Goal: Task Accomplishment & Management: Manage account settings

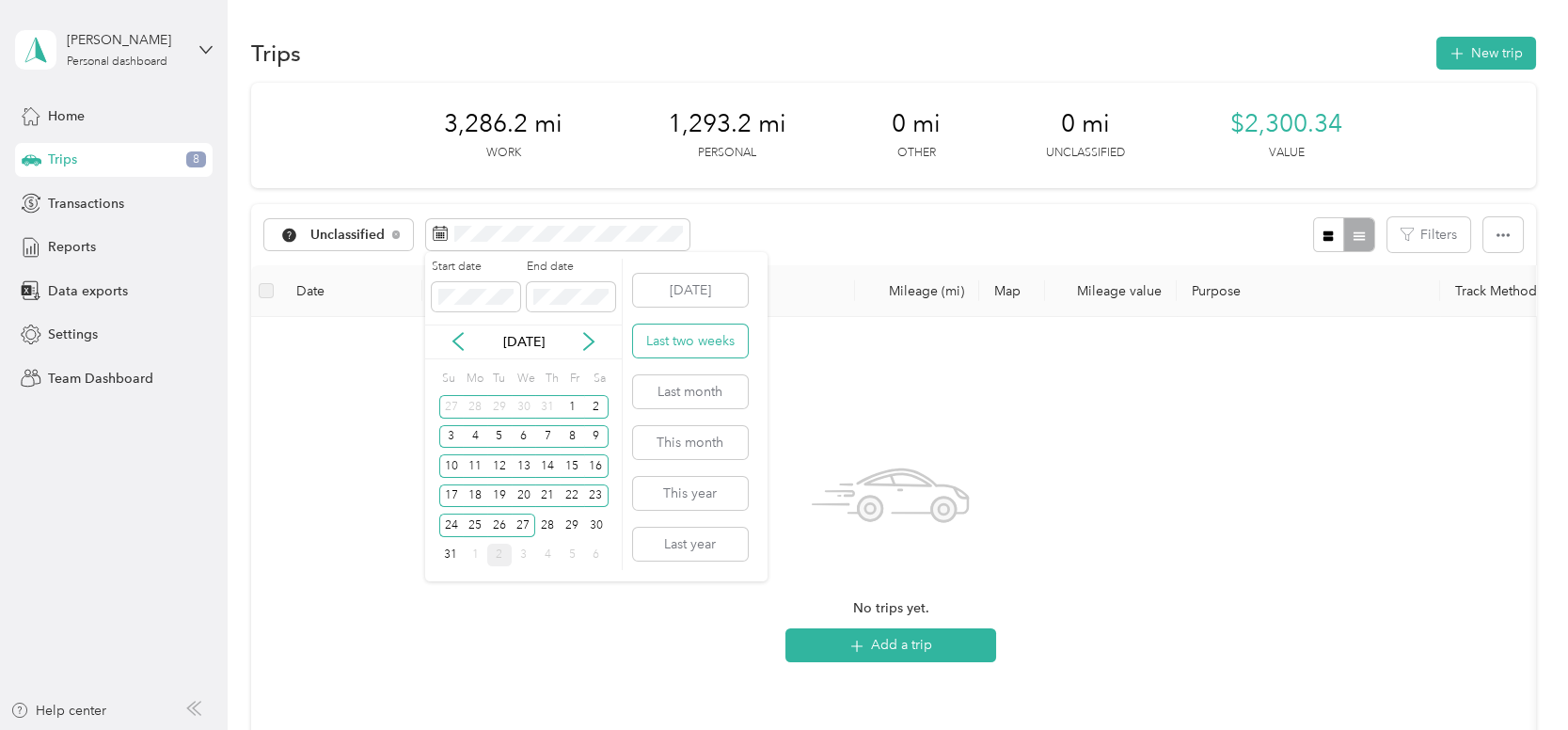
click at [703, 350] on button "Last two weeks" at bounding box center [690, 341] width 114 height 33
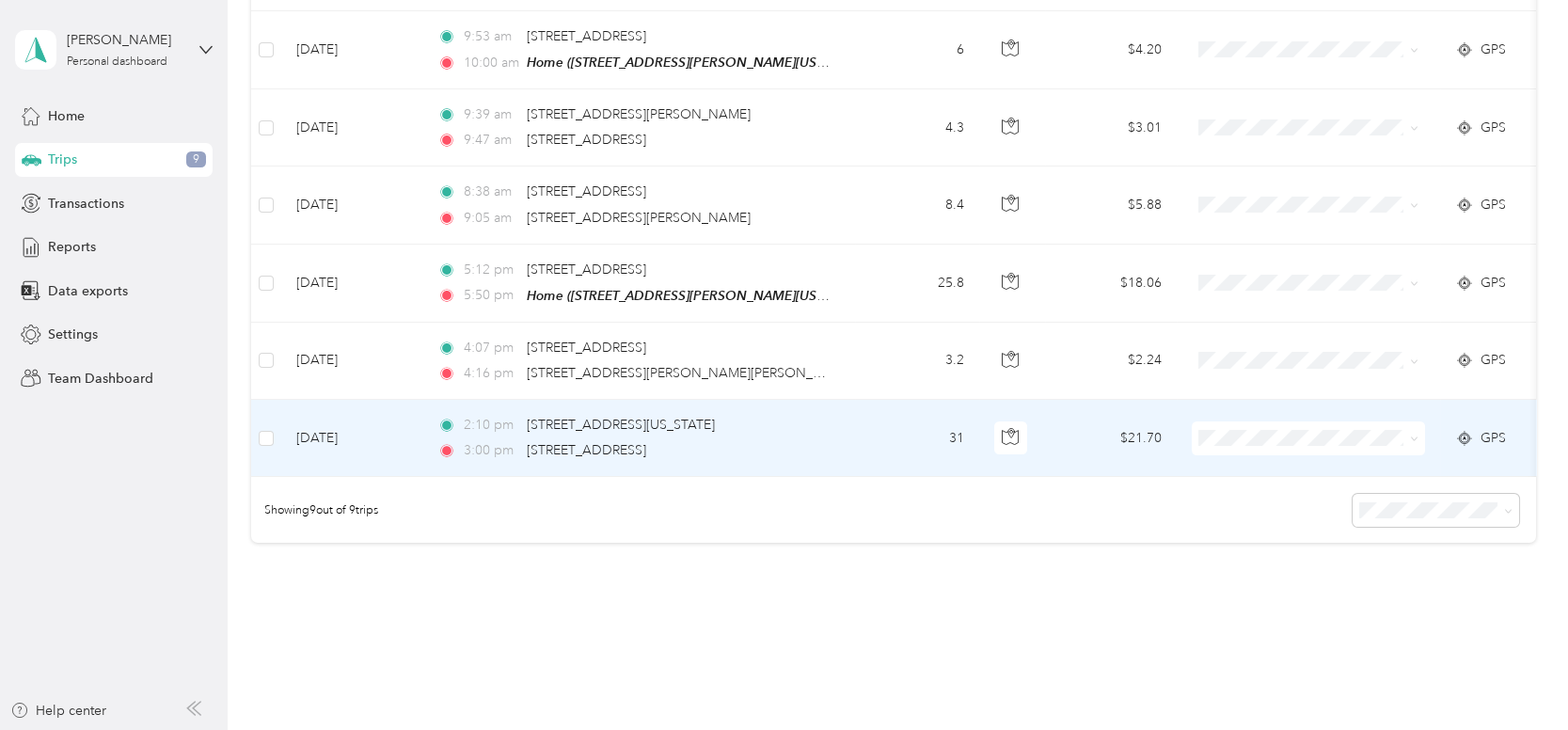
scroll to position [535, 0]
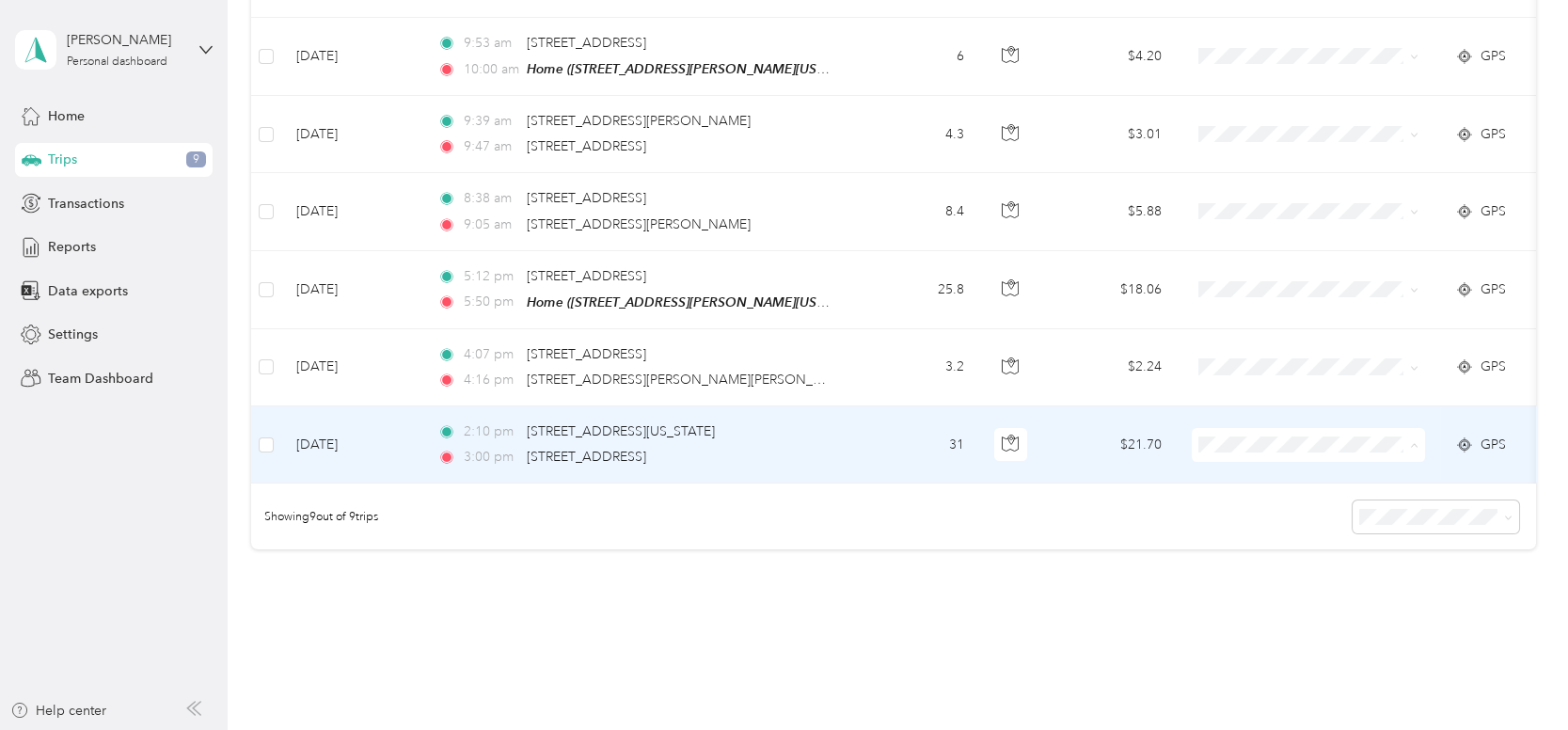
click at [1253, 667] on span "LJTS Estimate" at bounding box center [1325, 670] width 174 height 19
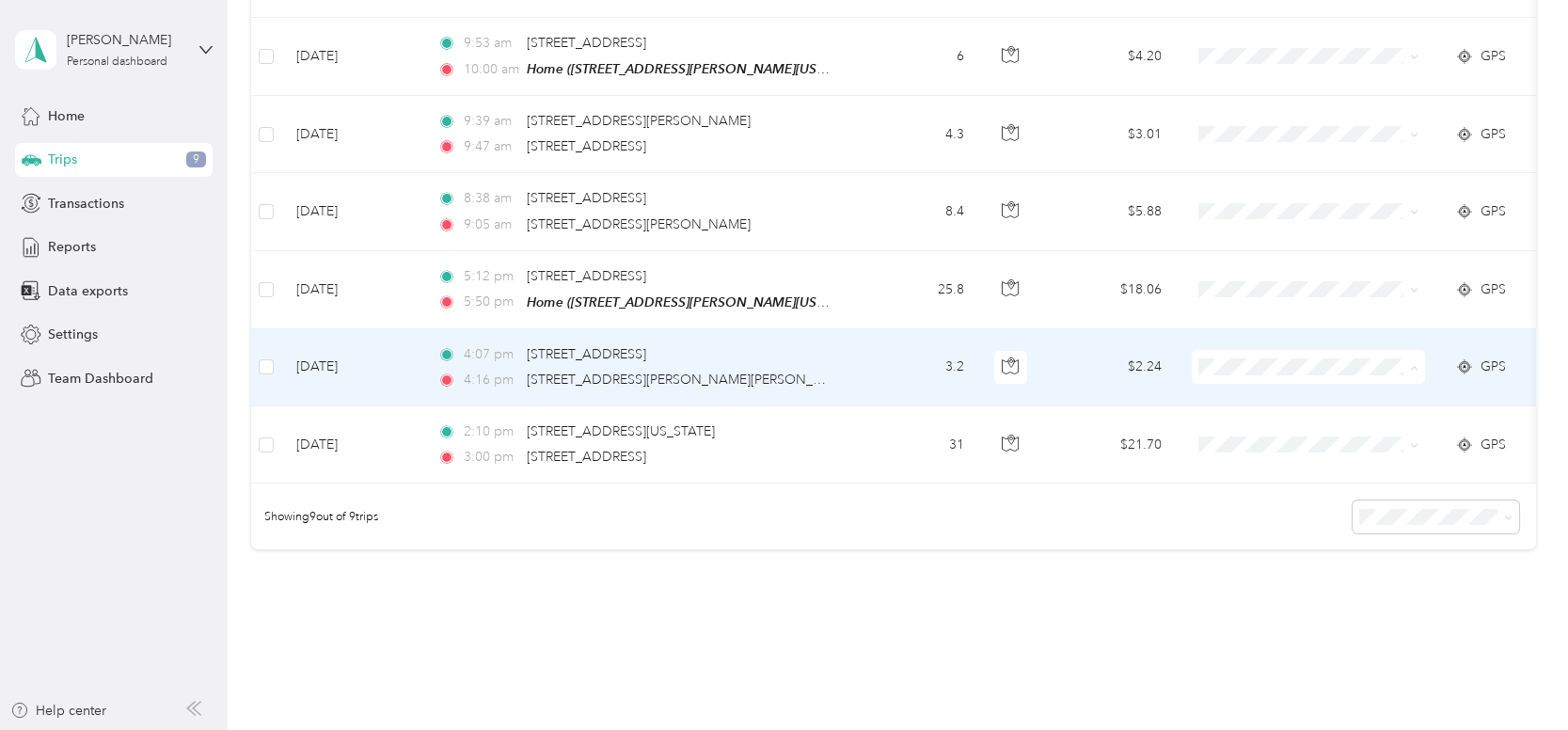
click at [1290, 587] on span "LJTS Estimate" at bounding box center [1325, 592] width 174 height 19
click at [1407, 360] on span at bounding box center [1411, 366] width 16 height 20
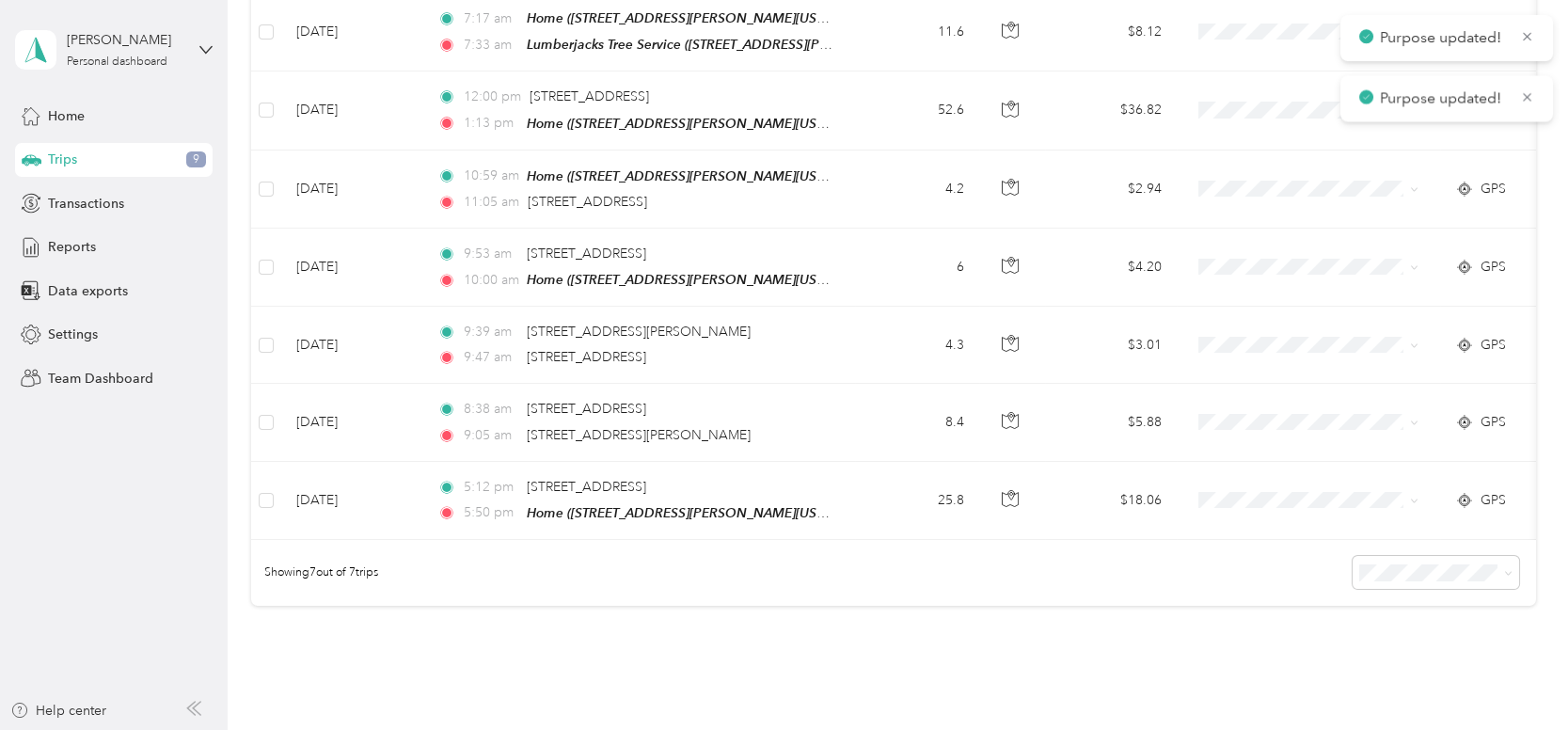
scroll to position [326, 0]
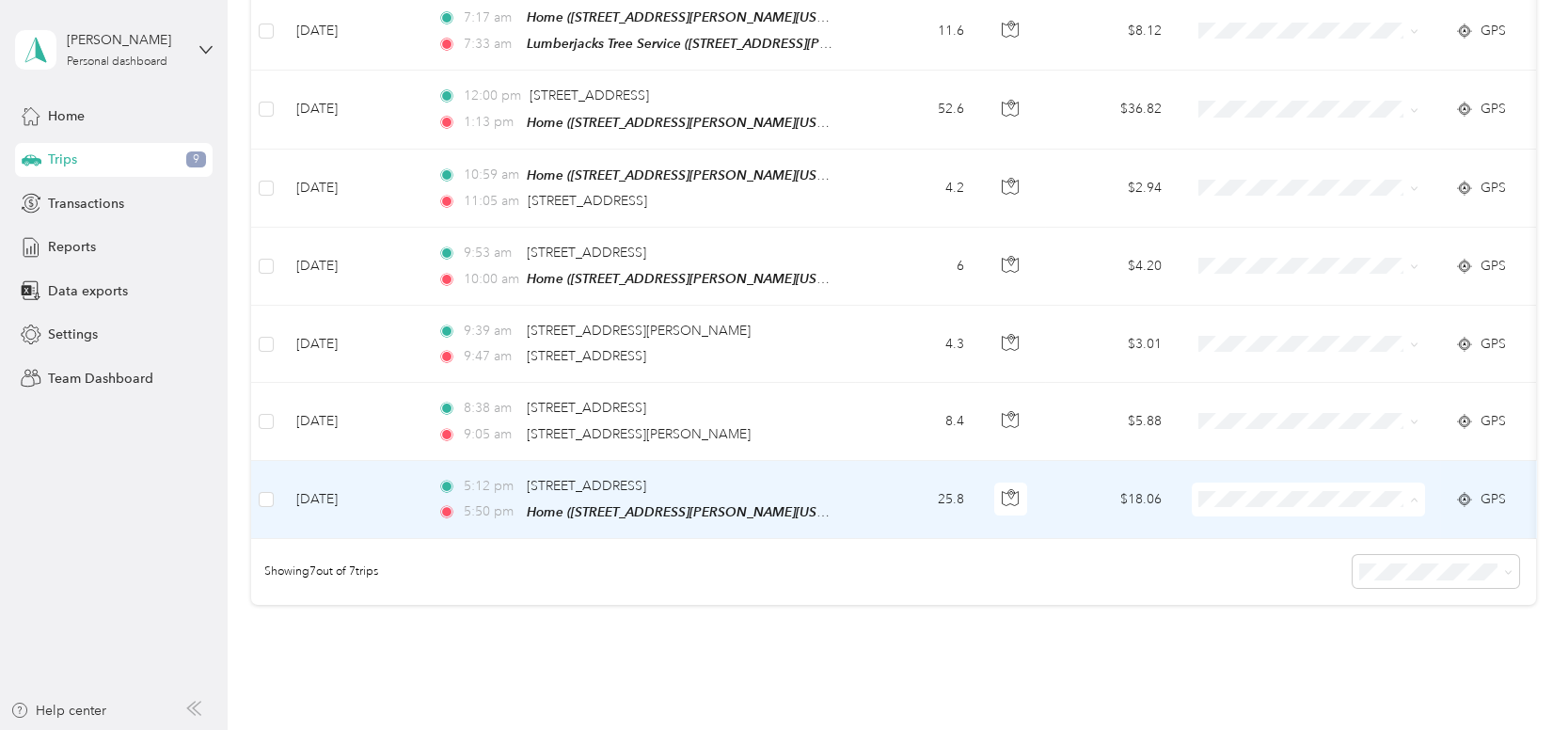
click at [1317, 324] on span "LJTS Home" at bounding box center [1325, 325] width 174 height 19
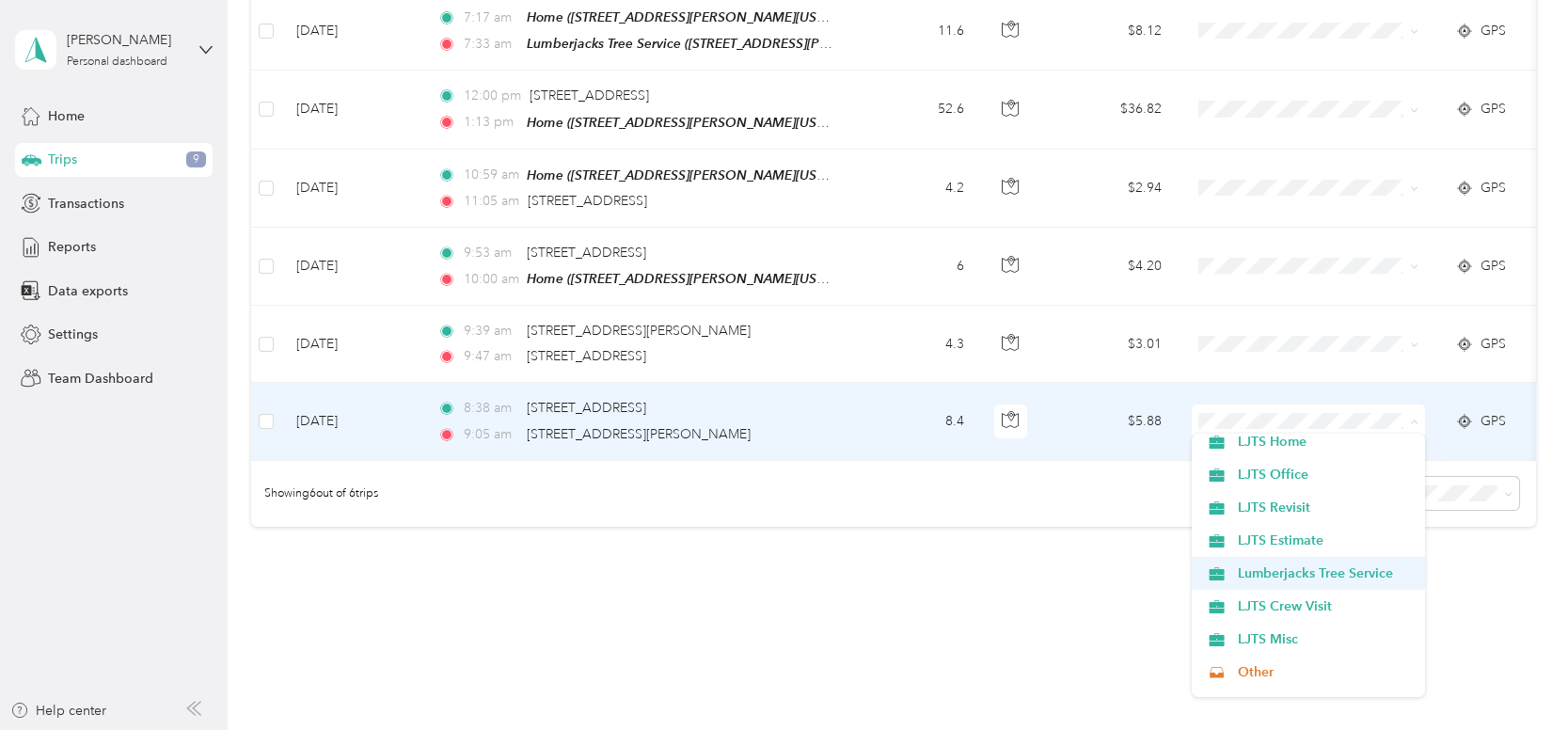
scroll to position [103, 0]
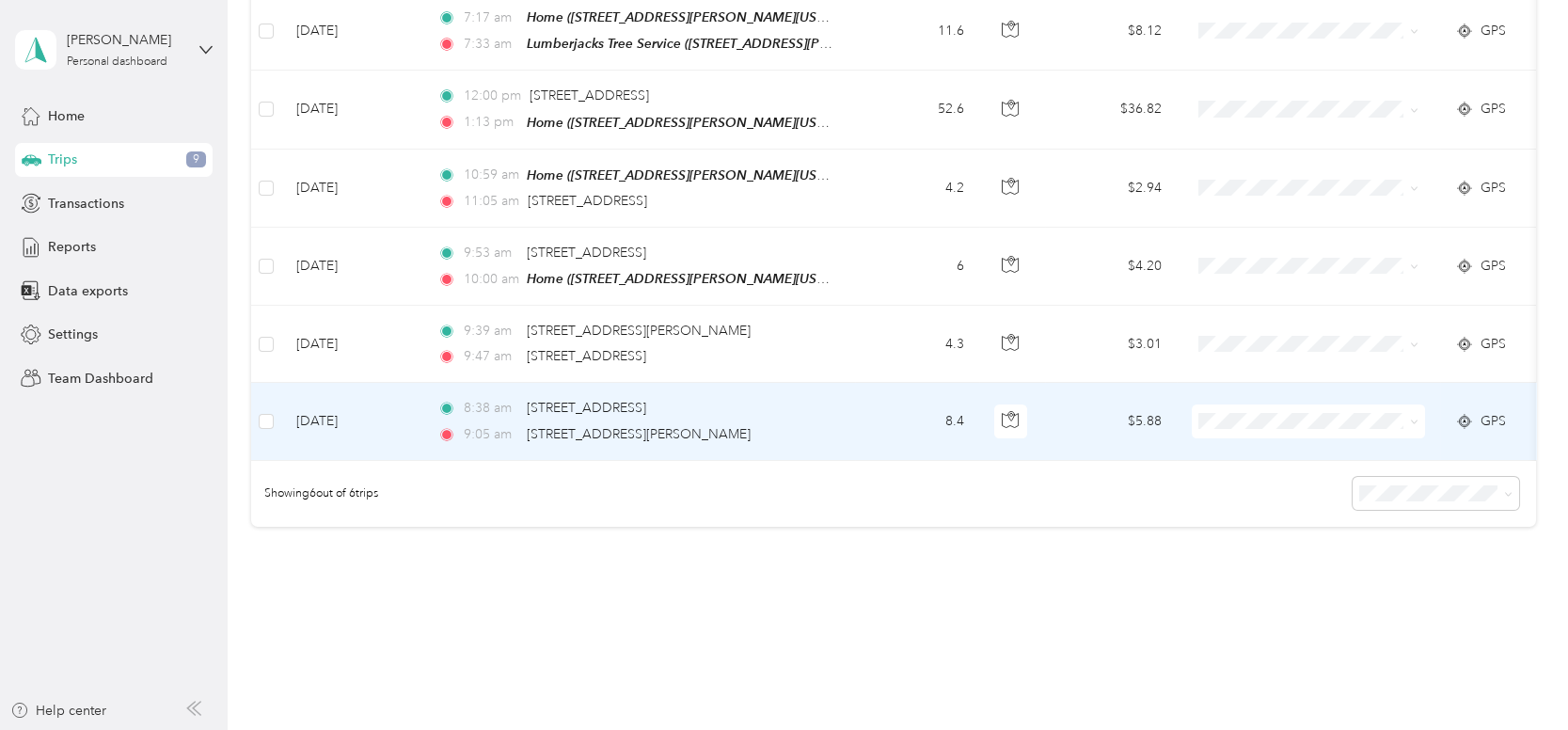
click at [1313, 605] on span "LJTS Crew Visit" at bounding box center [1325, 611] width 174 height 19
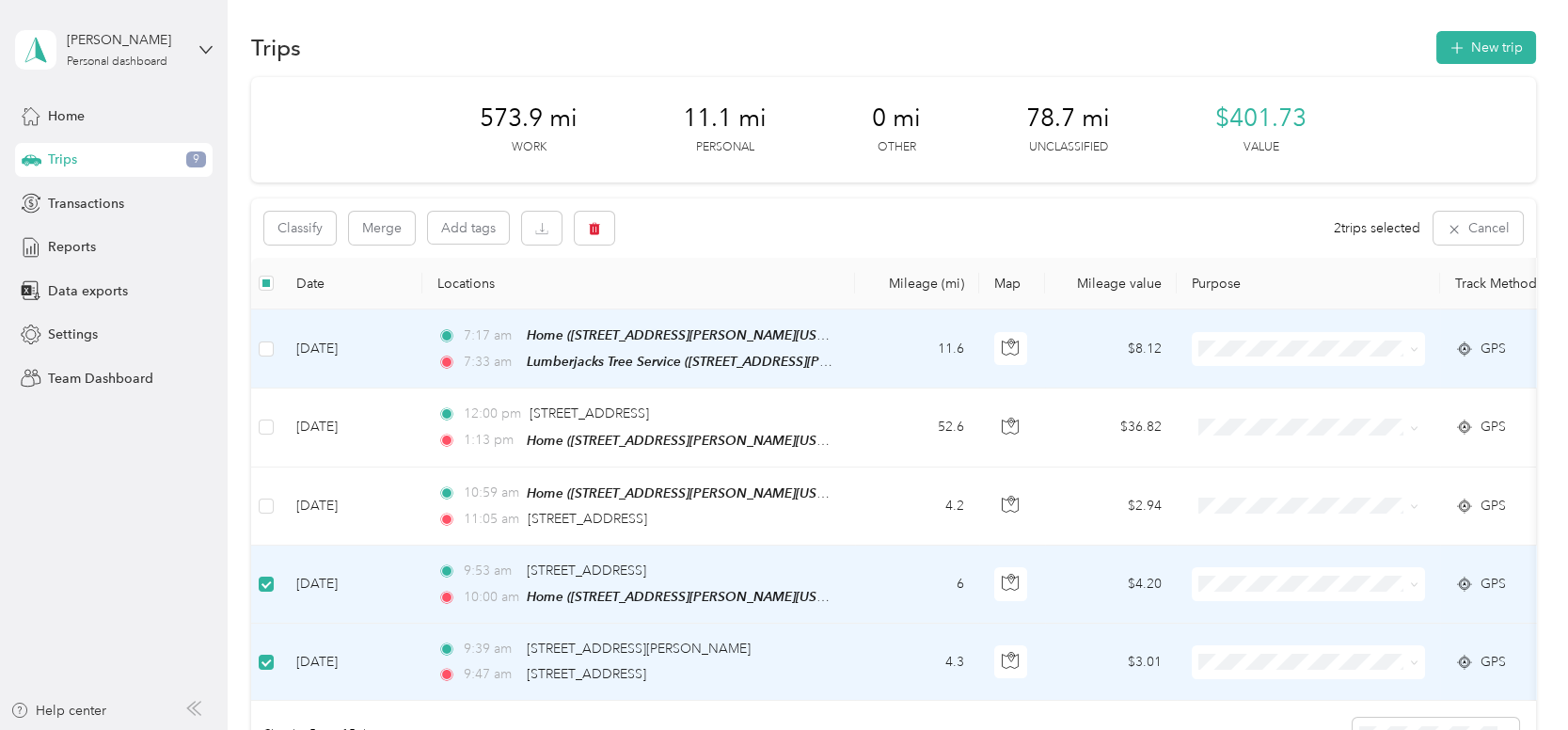
scroll to position [6, 0]
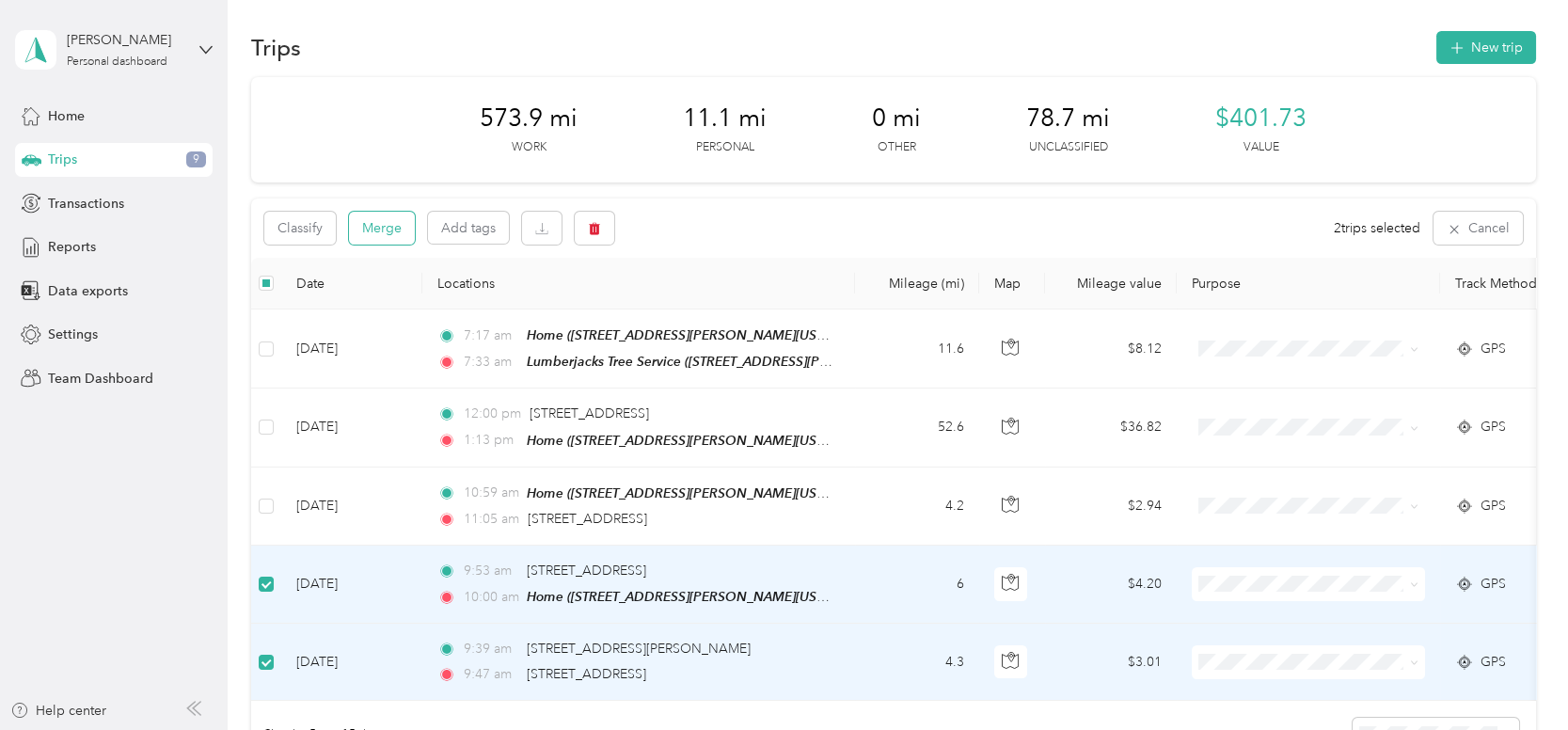
click at [379, 225] on button "Merge" at bounding box center [382, 228] width 66 height 33
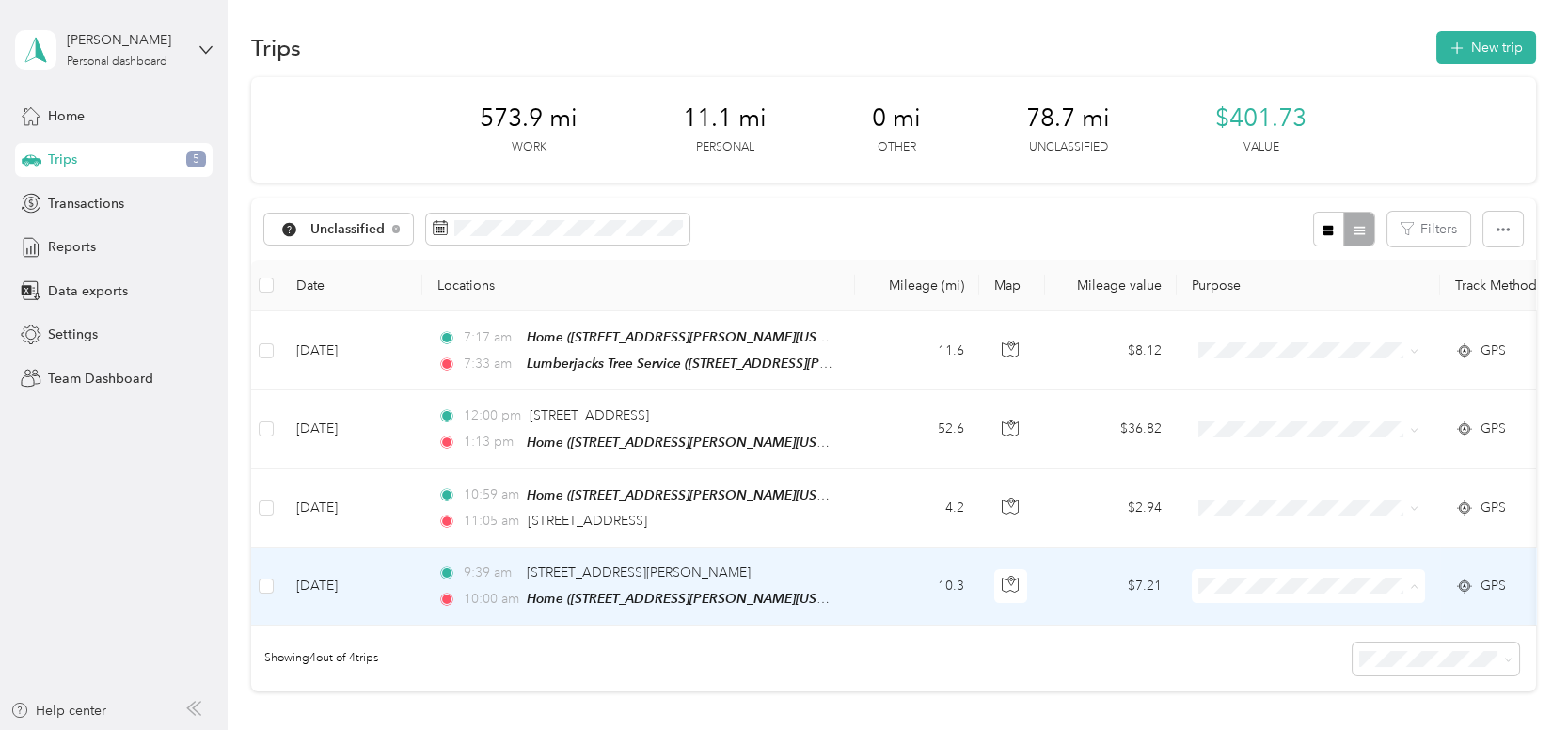
click at [1303, 417] on span "LJTS Home" at bounding box center [1325, 413] width 174 height 19
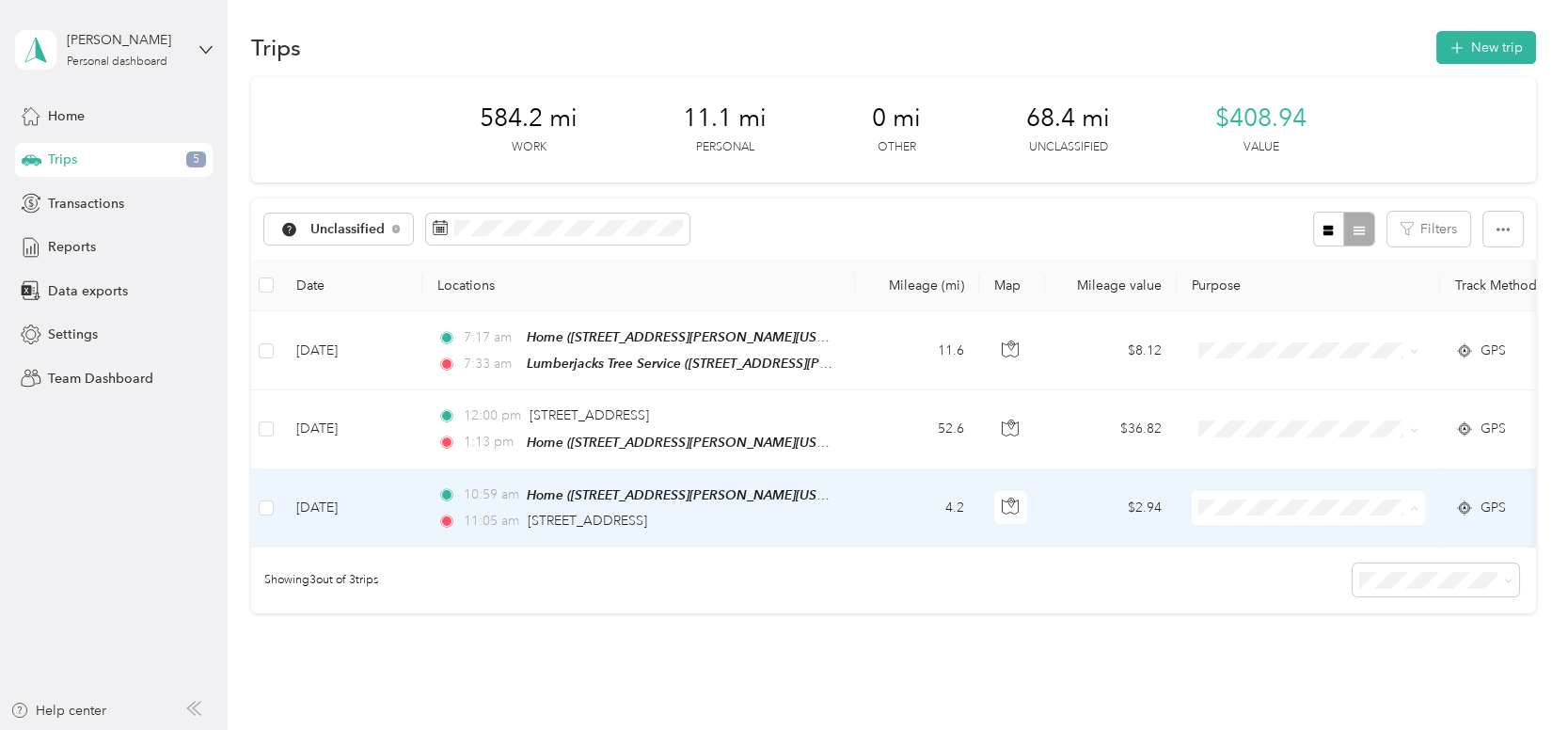
click at [1316, 272] on span "Personal" at bounding box center [1325, 270] width 174 height 19
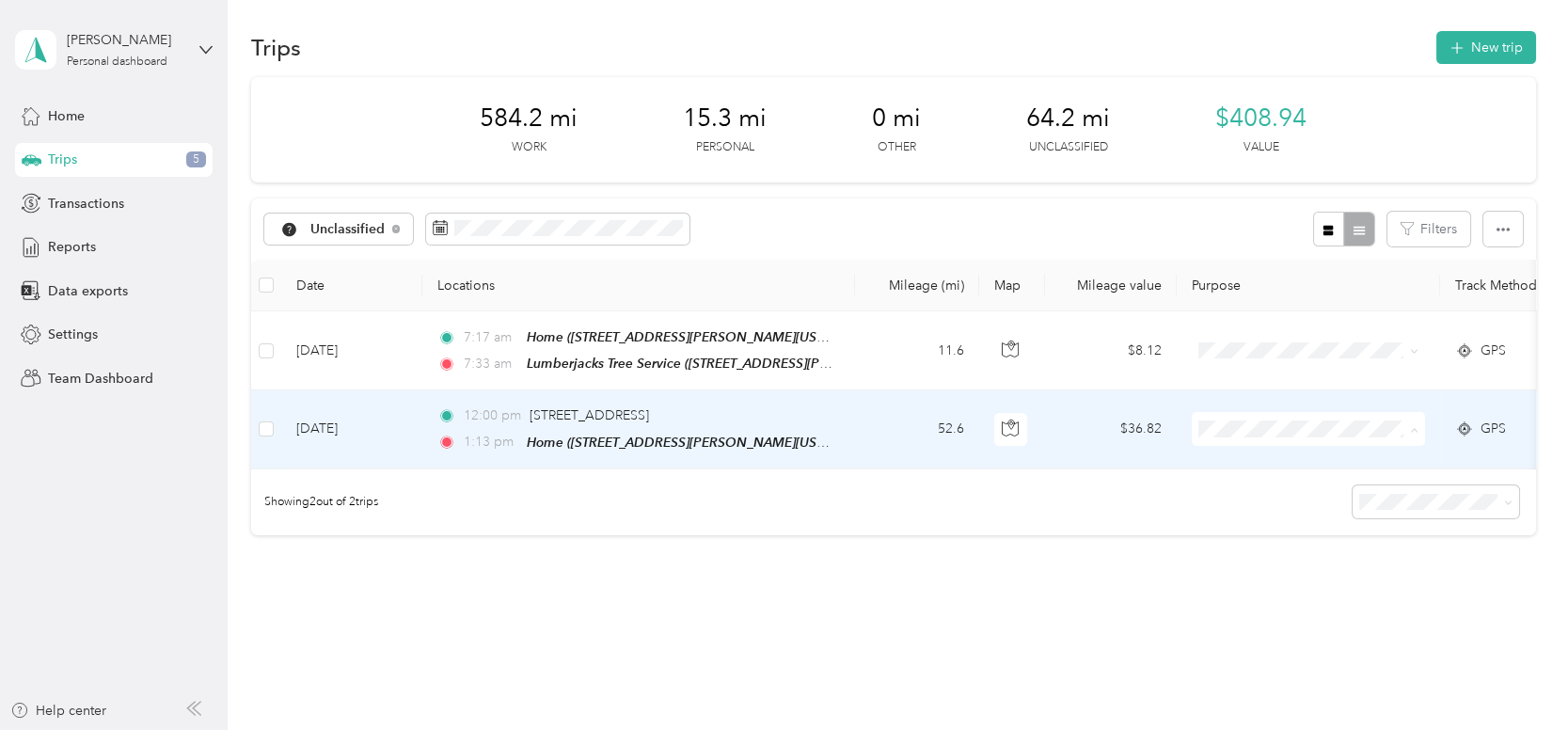
click at [1267, 621] on span "LJTS Revisit" at bounding box center [1325, 624] width 174 height 19
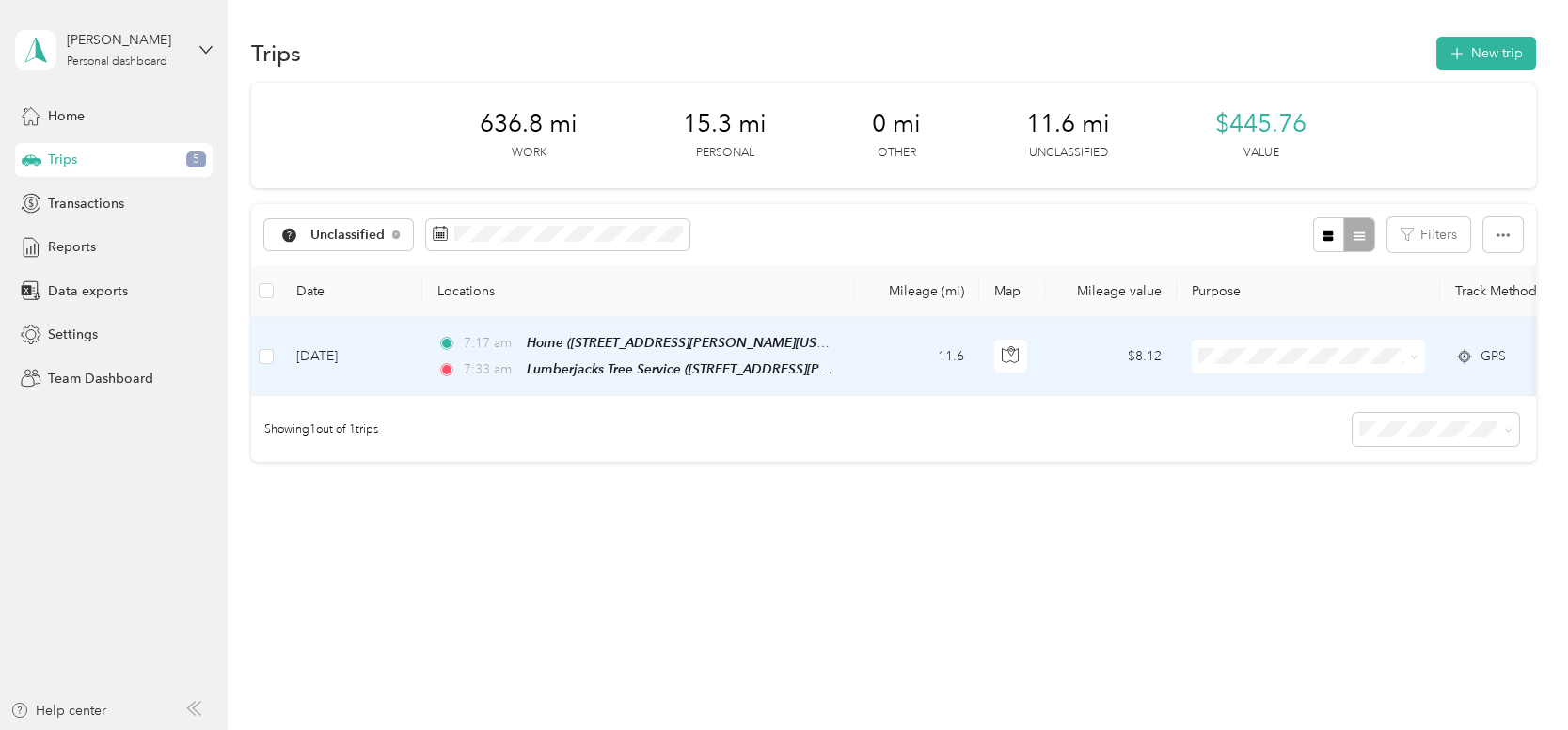
click at [1282, 516] on span "LJTS Office" at bounding box center [1325, 518] width 174 height 19
